Goal: Information Seeking & Learning: Learn about a topic

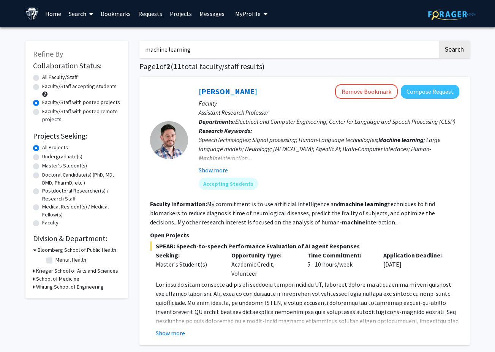
click at [190, 50] on input "machine learning" at bounding box center [288, 49] width 298 height 17
drag, startPoint x: 208, startPoint y: 50, endPoint x: 100, endPoint y: 46, distance: 107.6
paste input "[PERSON_NAME]"
type input "[PERSON_NAME]"
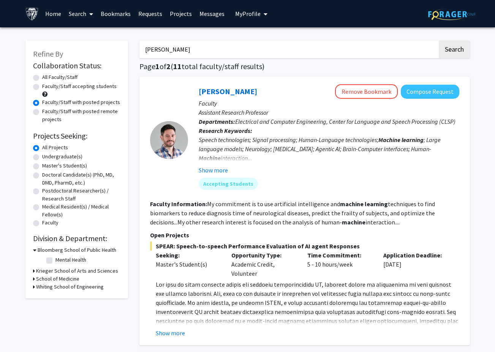
click at [439, 41] on button "Search" at bounding box center [454, 49] width 31 height 17
radio input "true"
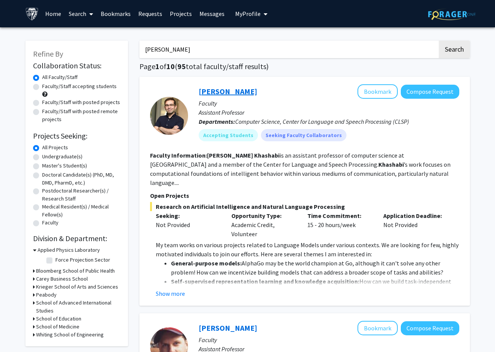
click at [235, 89] on link "[PERSON_NAME]" at bounding box center [228, 91] width 59 height 9
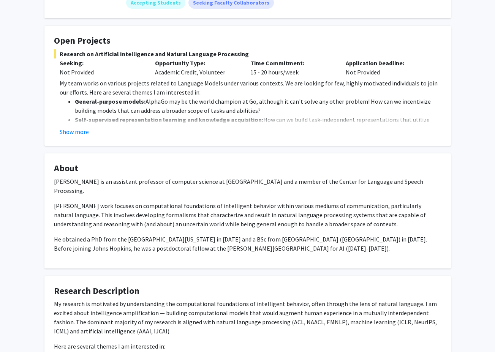
scroll to position [152, 0]
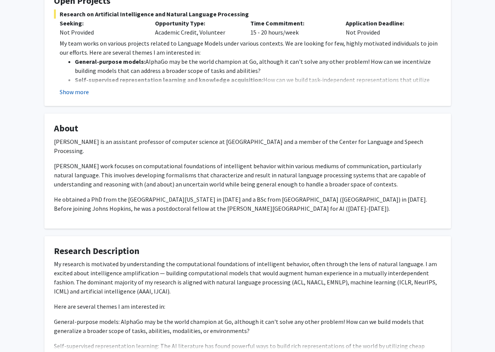
click at [80, 94] on button "Show more" at bounding box center [74, 91] width 29 height 9
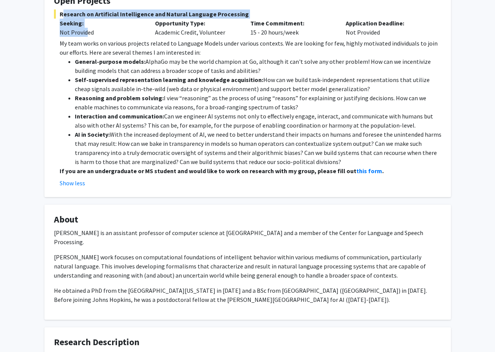
drag, startPoint x: 60, startPoint y: 14, endPoint x: 87, endPoint y: 31, distance: 31.9
click at [87, 31] on div "Research on Artificial Intelligence and Natural Language Processing Seeking: No…" at bounding box center [248, 98] width 388 height 178
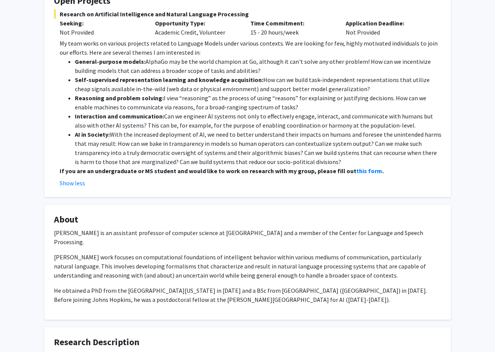
click at [355, 136] on li "AI in Society: With the increased deployment of AI, we need to better understan…" at bounding box center [258, 148] width 367 height 36
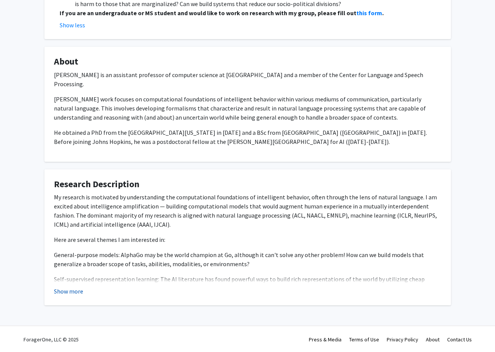
scroll to position [311, 0]
click at [73, 291] on button "Show more" at bounding box center [68, 290] width 29 height 9
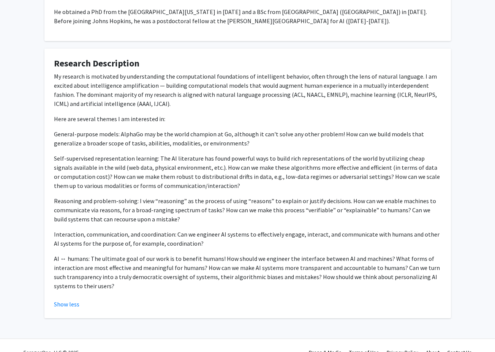
scroll to position [438, 0]
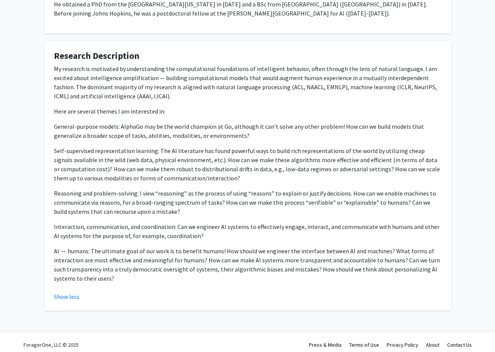
click at [103, 174] on p "Self-supervised representation learning: The AI literature has found powerful w…" at bounding box center [248, 164] width 388 height 36
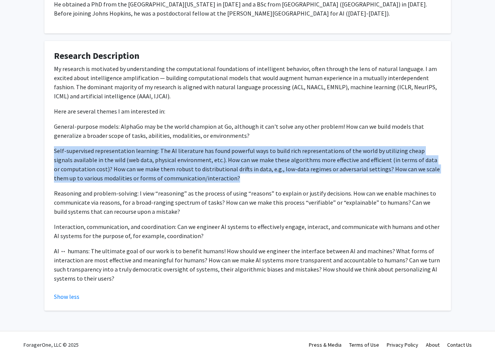
drag, startPoint x: 232, startPoint y: 179, endPoint x: 28, endPoint y: 152, distance: 205.7
copy p "Self-supervised representation learning: The AI literature has found powerful w…"
